Goal: Task Accomplishment & Management: Manage account settings

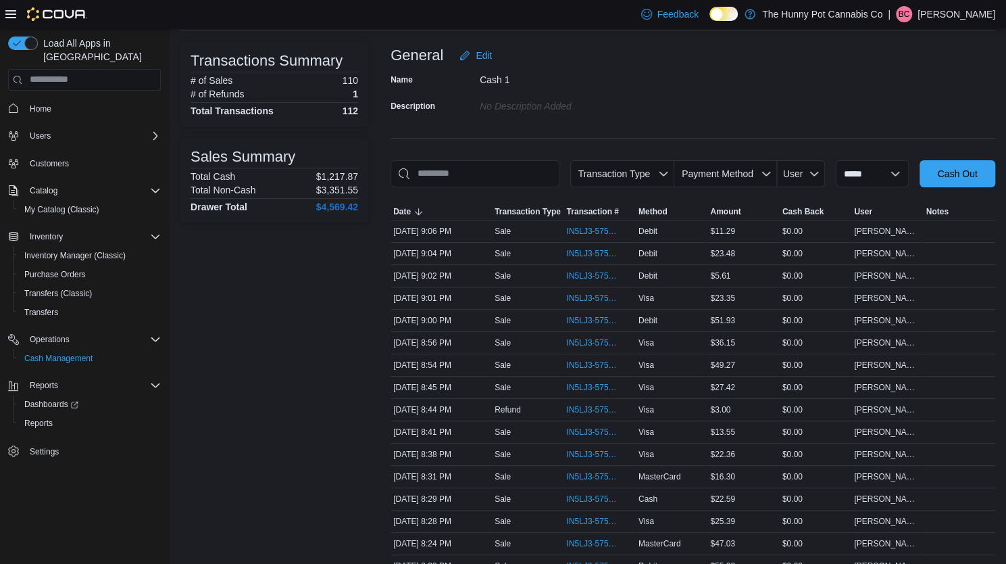
scroll to position [77, 0]
click at [596, 317] on span "IN5LJ3-5759208" at bounding box center [592, 319] width 53 height 11
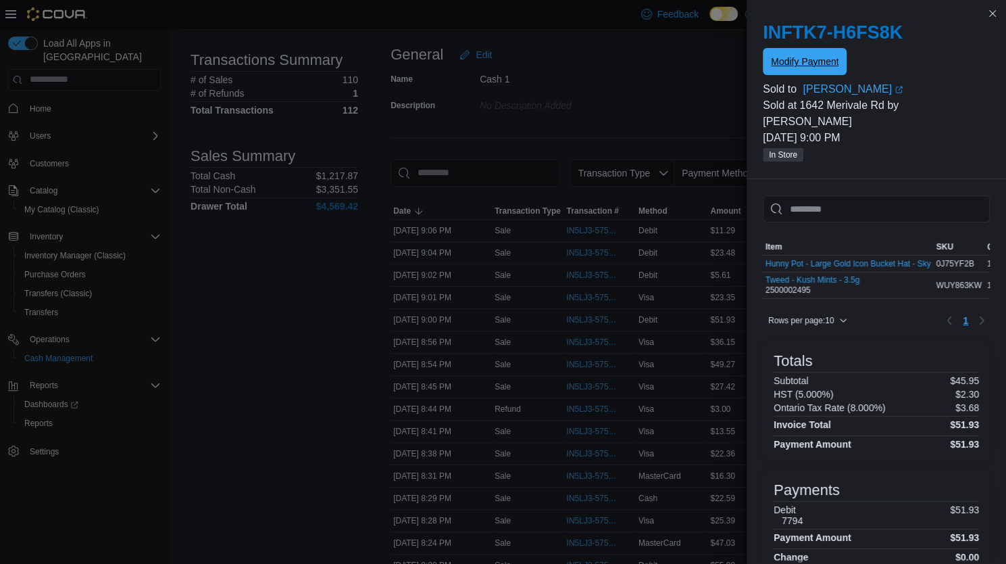
click at [808, 68] on span "Modify Payment" at bounding box center [805, 62] width 68 height 14
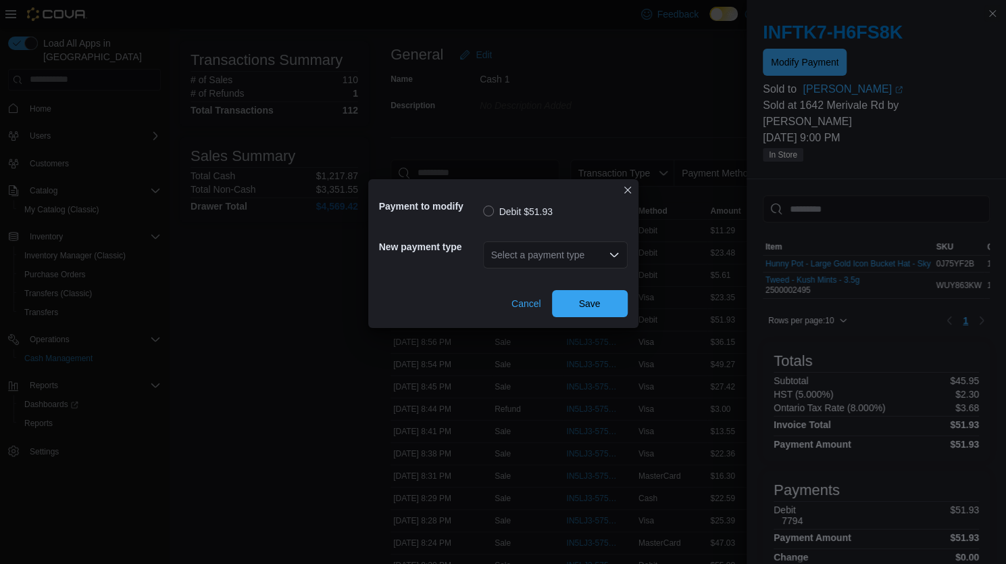
click at [564, 256] on div "Select a payment type" at bounding box center [555, 254] width 145 height 27
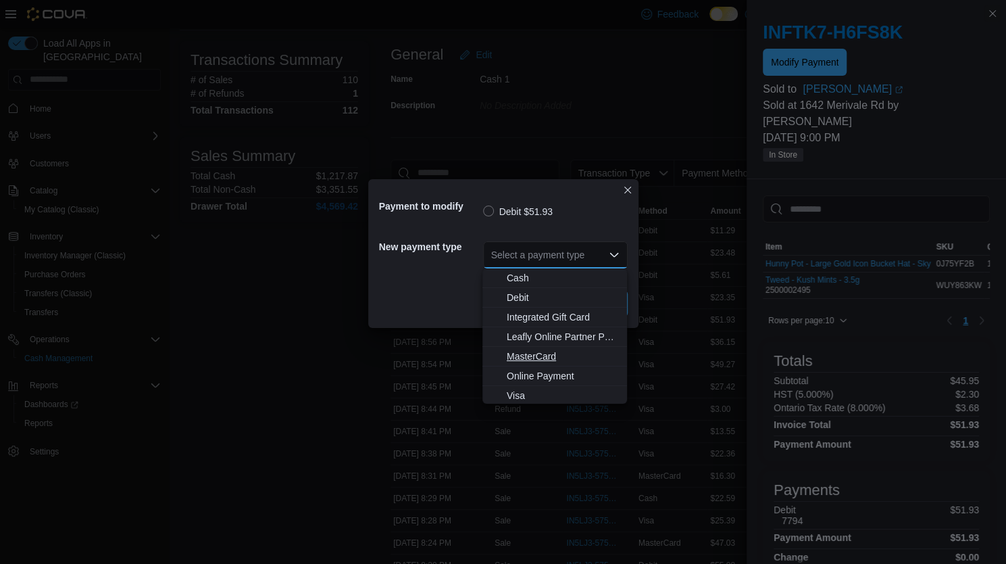
click at [535, 362] on span "MasterCard" at bounding box center [563, 356] width 112 height 14
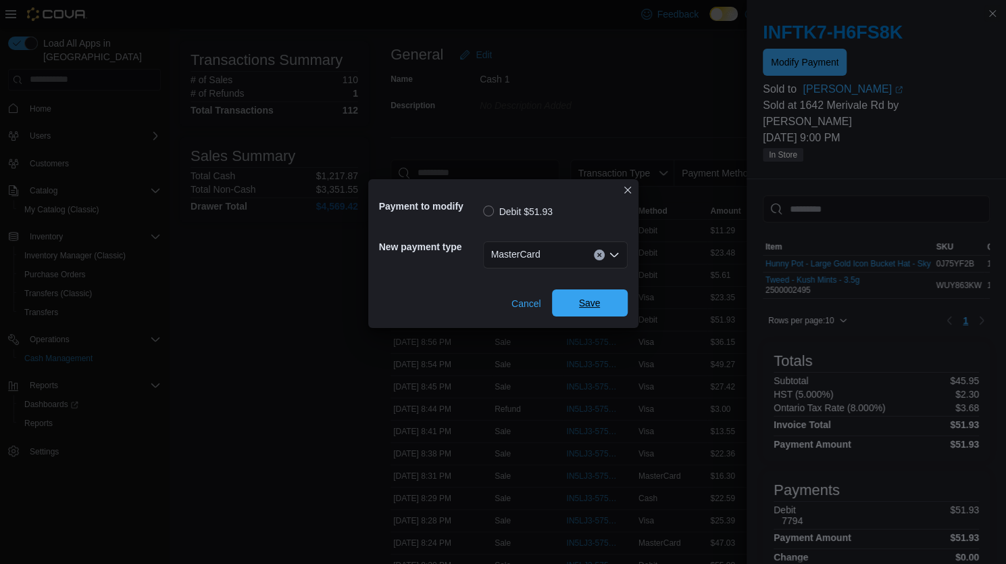
click at [614, 298] on span "Save" at bounding box center [589, 302] width 59 height 27
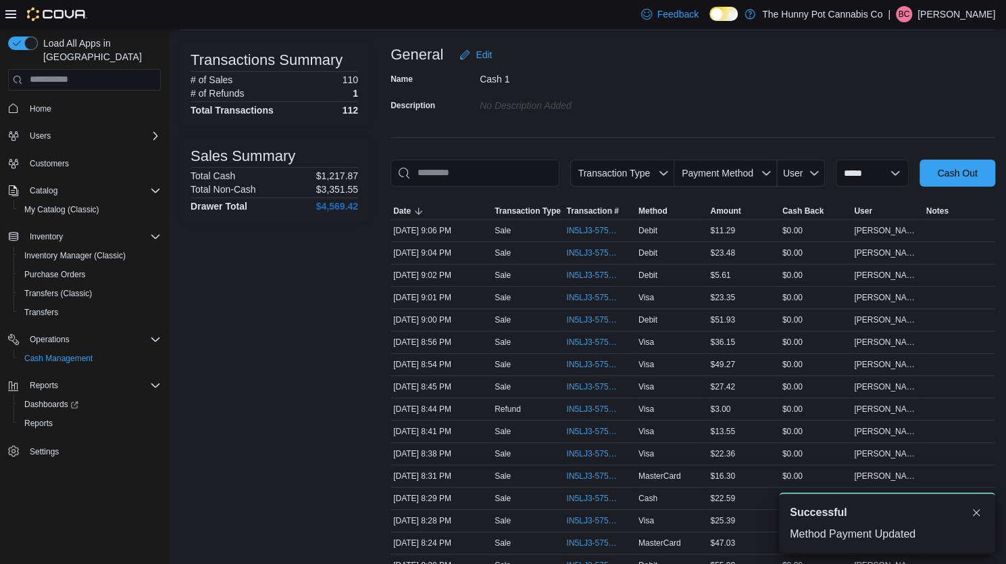
scroll to position [0, 0]
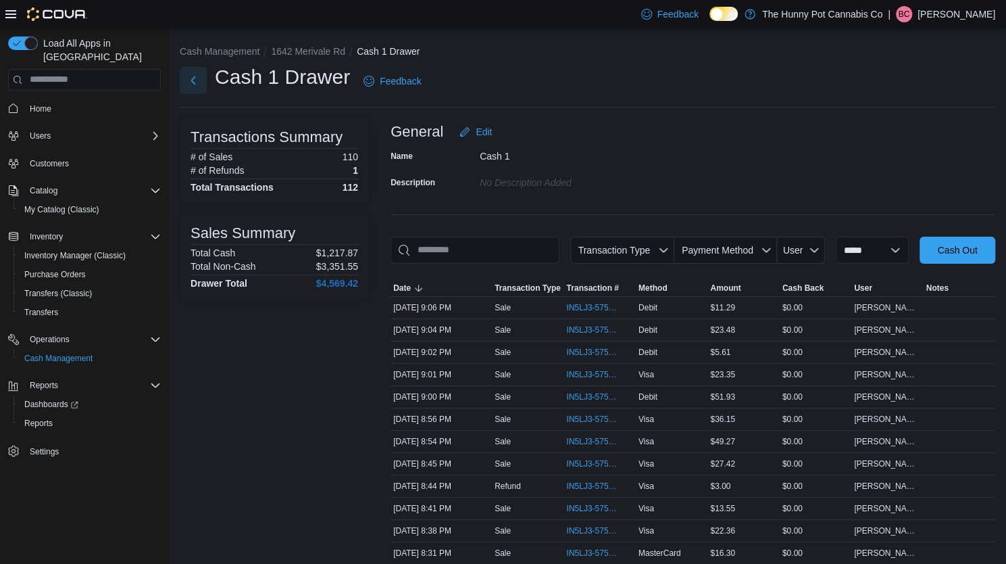
click at [189, 79] on button "Next" at bounding box center [193, 80] width 27 height 27
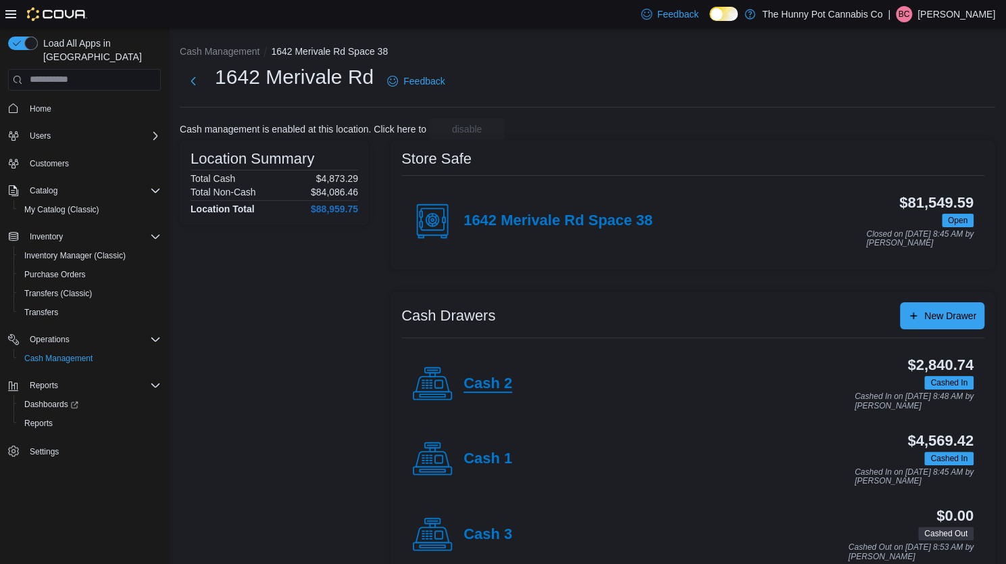
click at [496, 375] on h4 "Cash 2" at bounding box center [488, 384] width 49 height 18
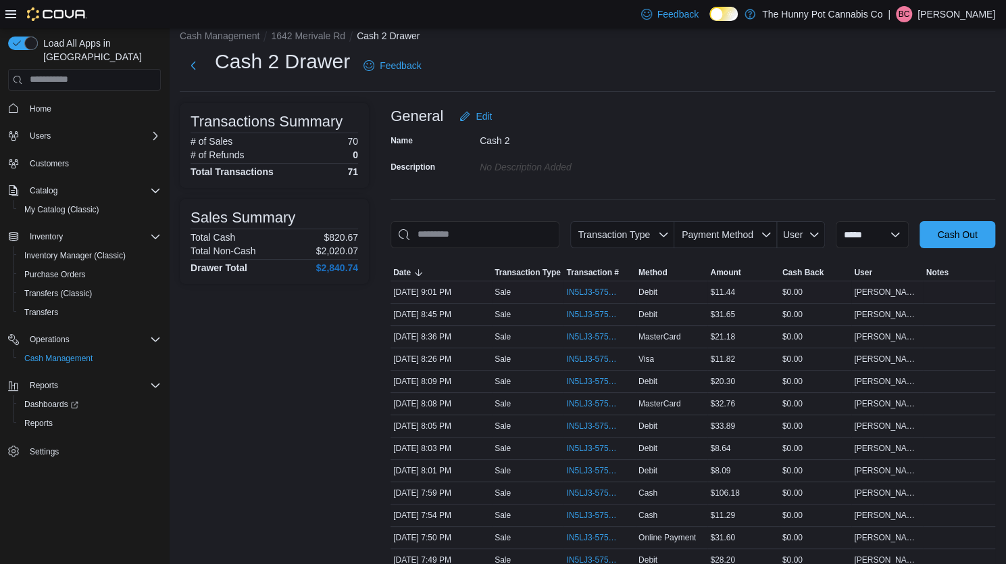
scroll to position [15, 0]
click at [591, 320] on span "IN5LJ3-5759078" at bounding box center [599, 315] width 66 height 16
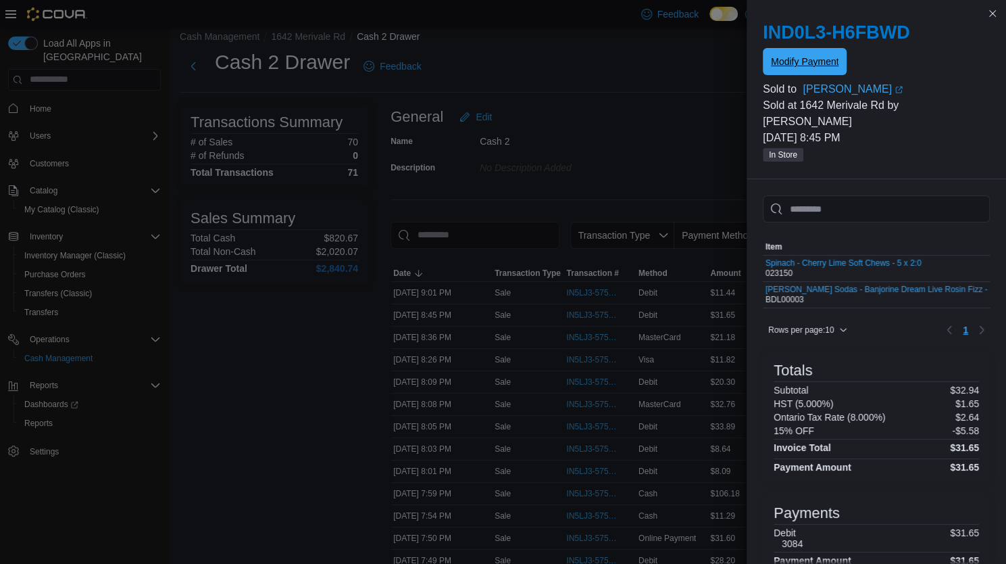
click at [800, 52] on span "Modify Payment" at bounding box center [805, 61] width 68 height 27
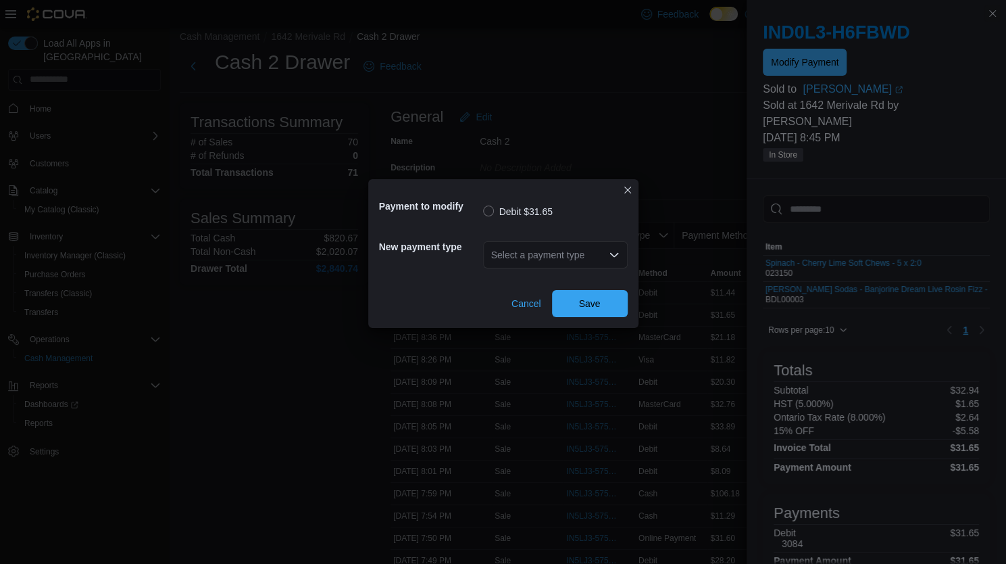
click at [549, 251] on div "Select a payment type" at bounding box center [555, 254] width 145 height 27
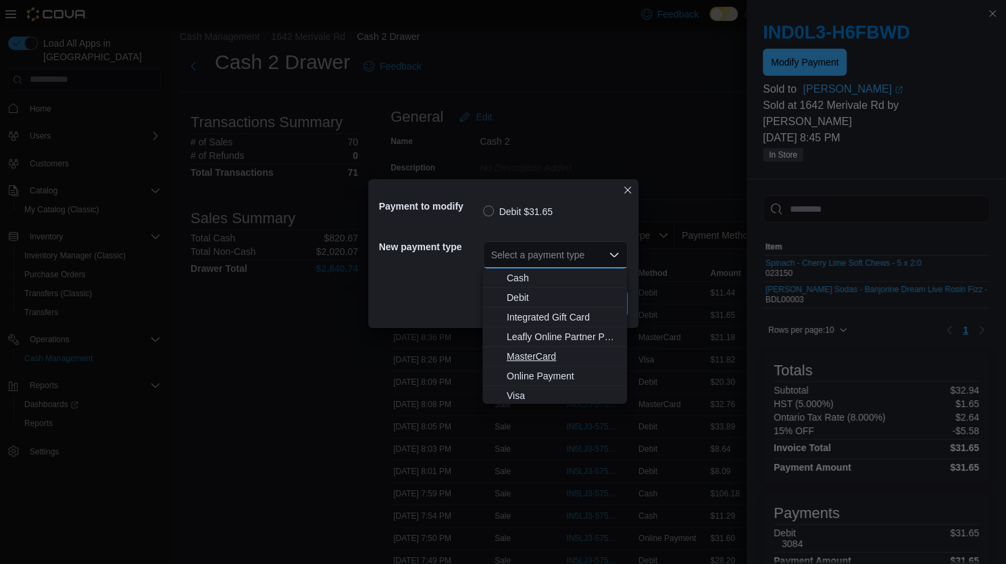
click at [541, 351] on span "MasterCard" at bounding box center [563, 356] width 112 height 14
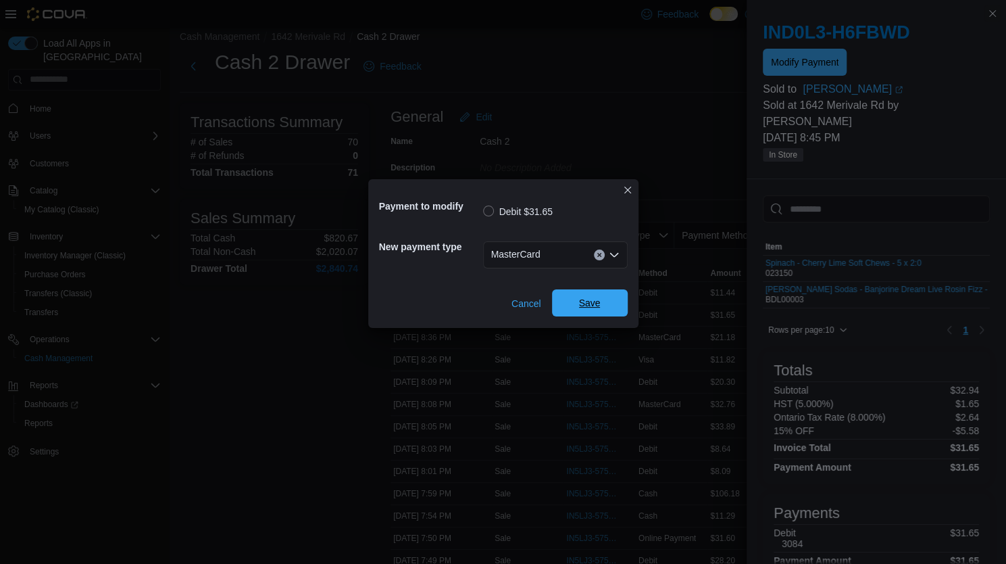
click at [596, 313] on span "Save" at bounding box center [589, 302] width 59 height 27
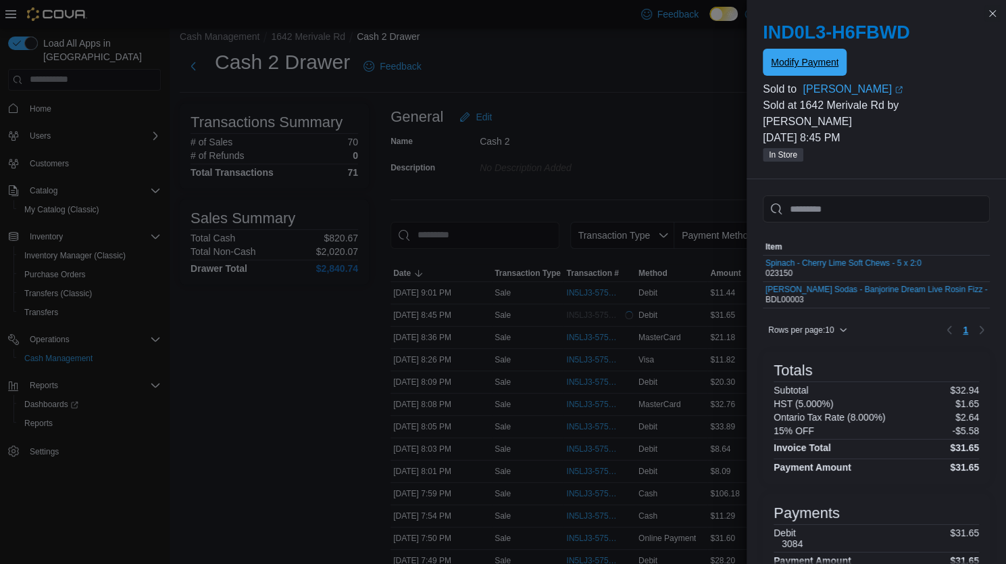
scroll to position [0, 0]
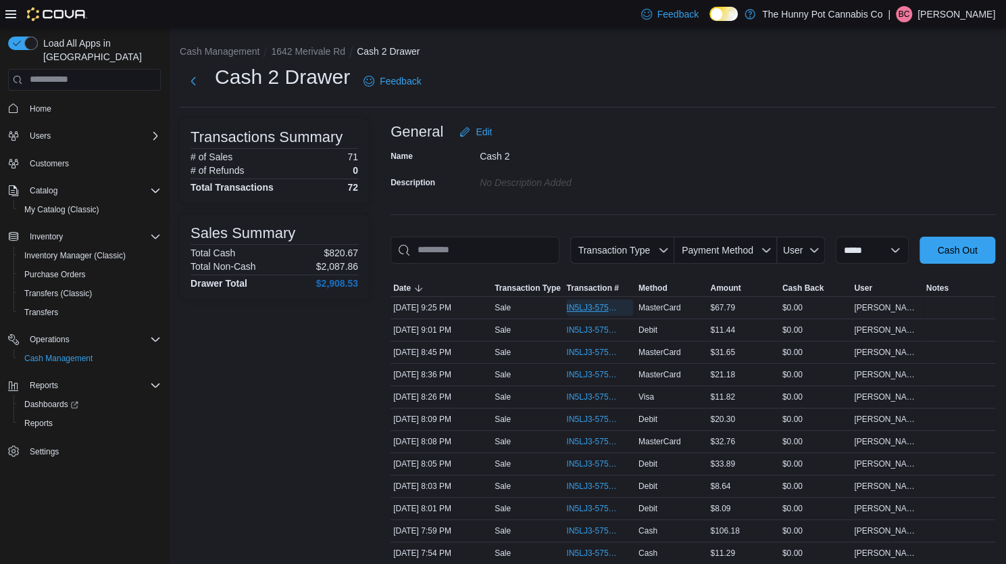
click at [593, 304] on span "IN5LJ3-5759460" at bounding box center [592, 307] width 53 height 11
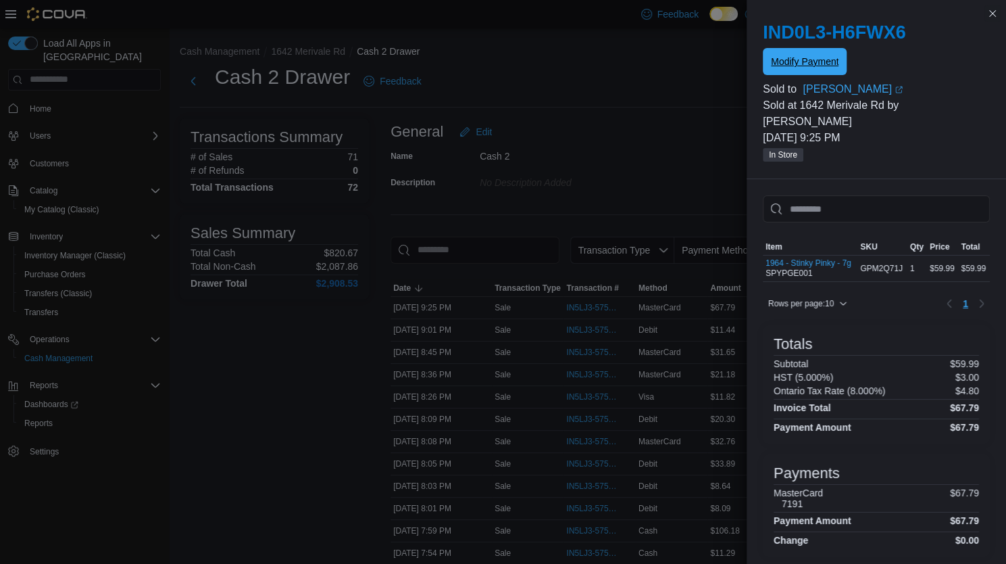
click at [810, 51] on span "Modify Payment" at bounding box center [805, 61] width 68 height 27
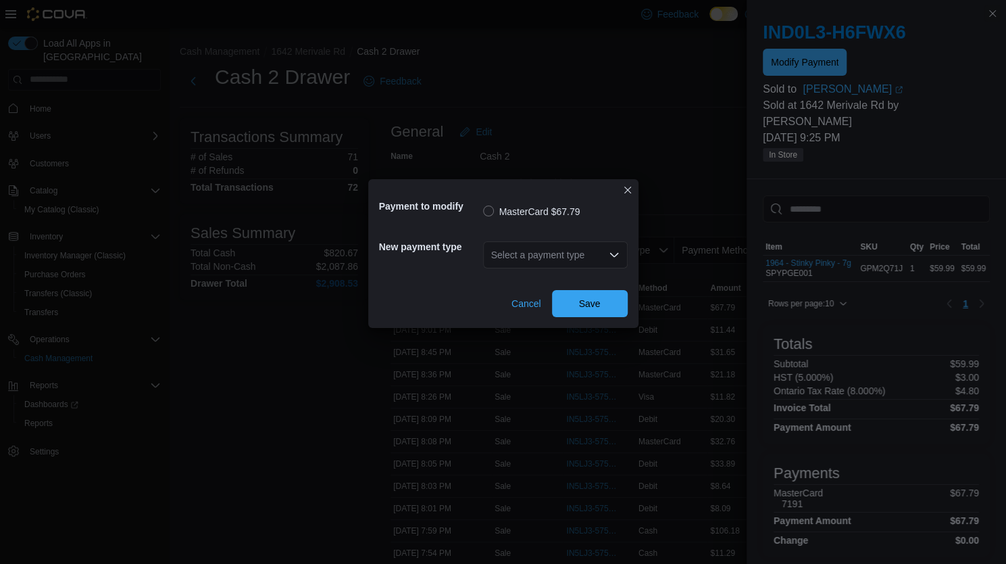
click at [523, 236] on div "Select a payment type" at bounding box center [555, 254] width 145 height 43
click at [520, 257] on div "Select a payment type" at bounding box center [555, 254] width 145 height 27
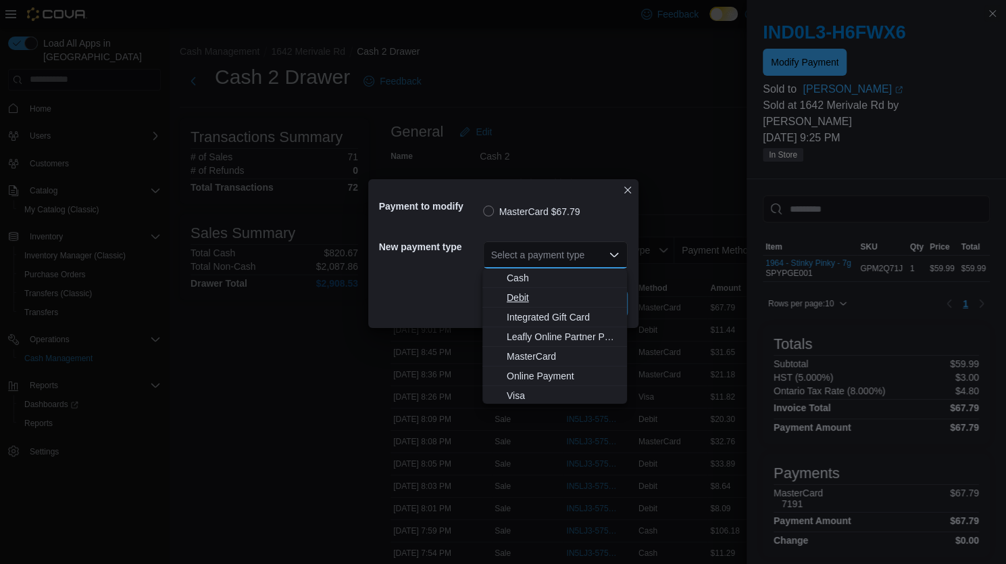
click at [526, 296] on span "Debit" at bounding box center [563, 298] width 112 height 14
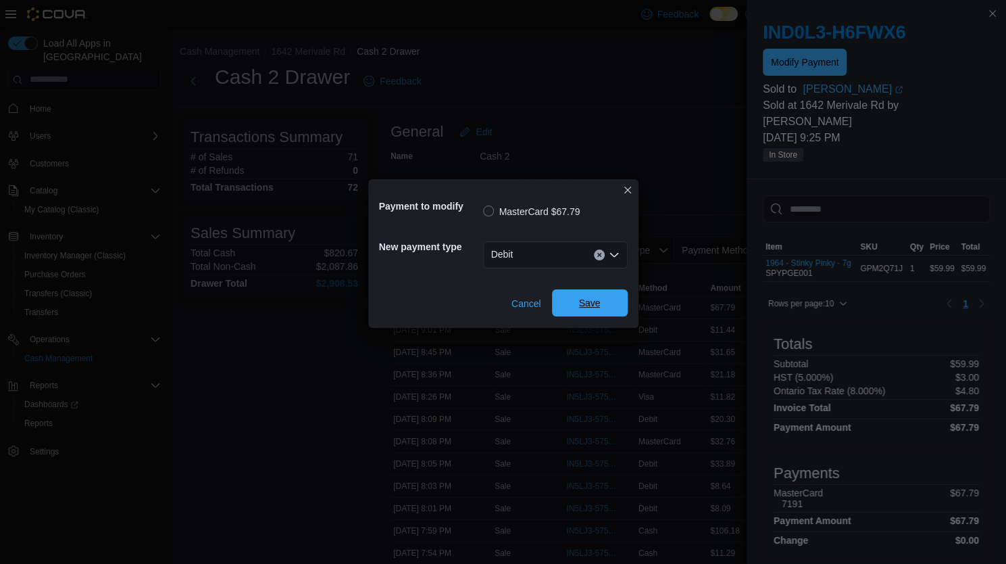
click at [600, 307] on span "Save" at bounding box center [589, 302] width 59 height 27
